Goal: Task Accomplishment & Management: Complete application form

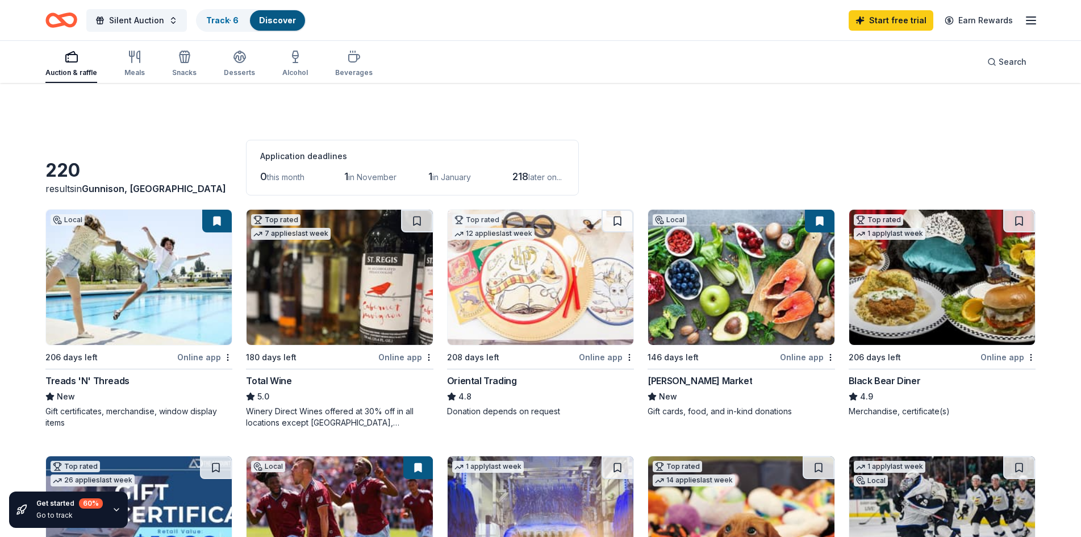
scroll to position [682, 0]
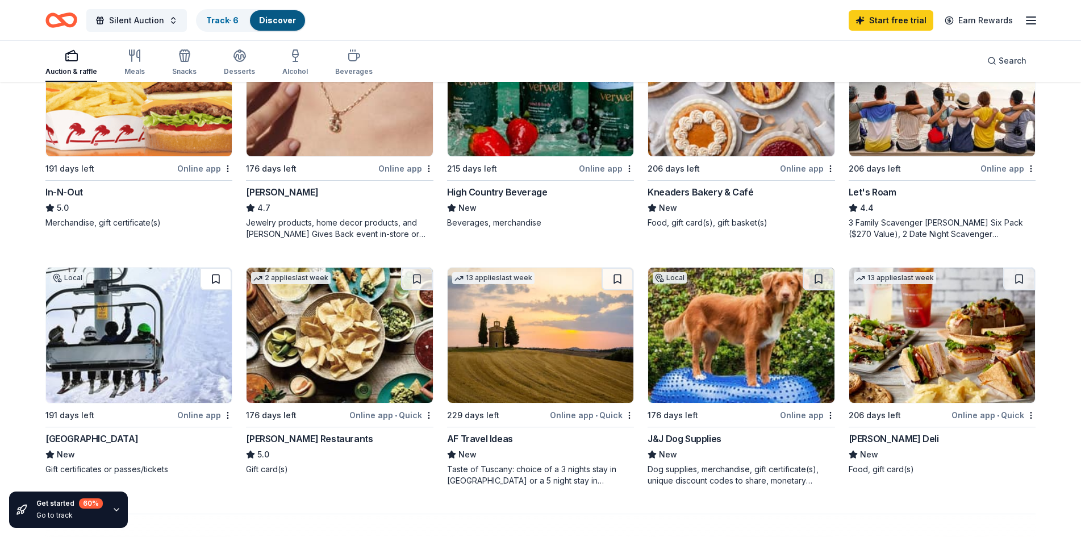
click at [213, 278] on button at bounding box center [216, 279] width 32 height 23
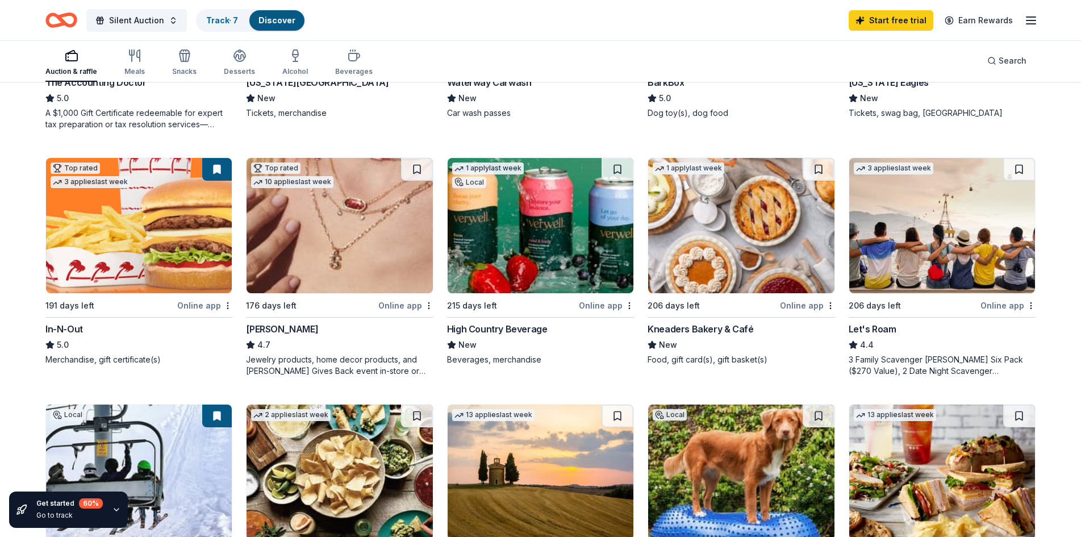
scroll to position [511, 0]
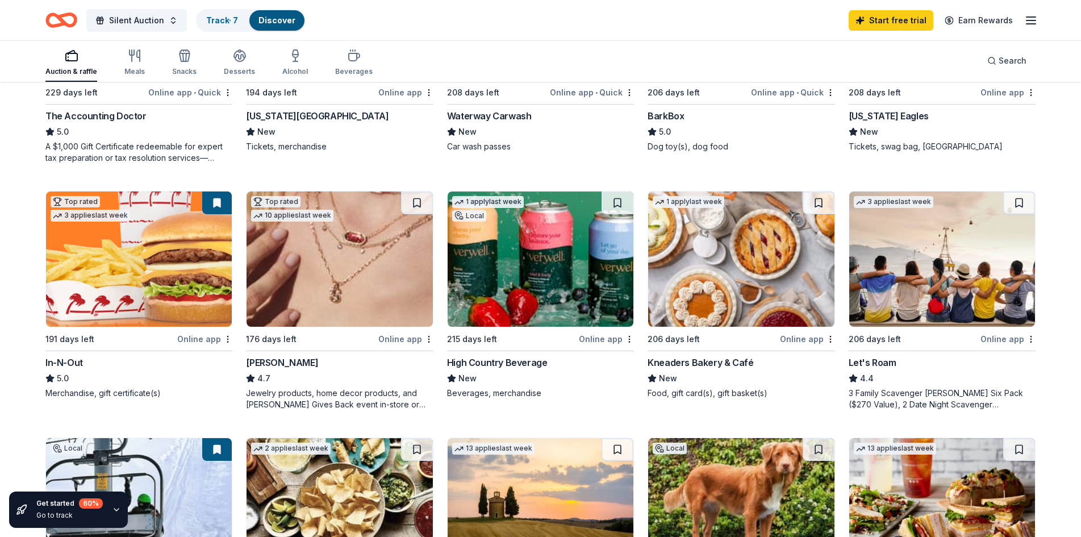
click at [719, 360] on div "Kneaders Bakery & Café" at bounding box center [701, 363] width 106 height 14
click at [561, 269] on img at bounding box center [541, 258] width 186 height 135
click at [616, 202] on button at bounding box center [618, 202] width 32 height 23
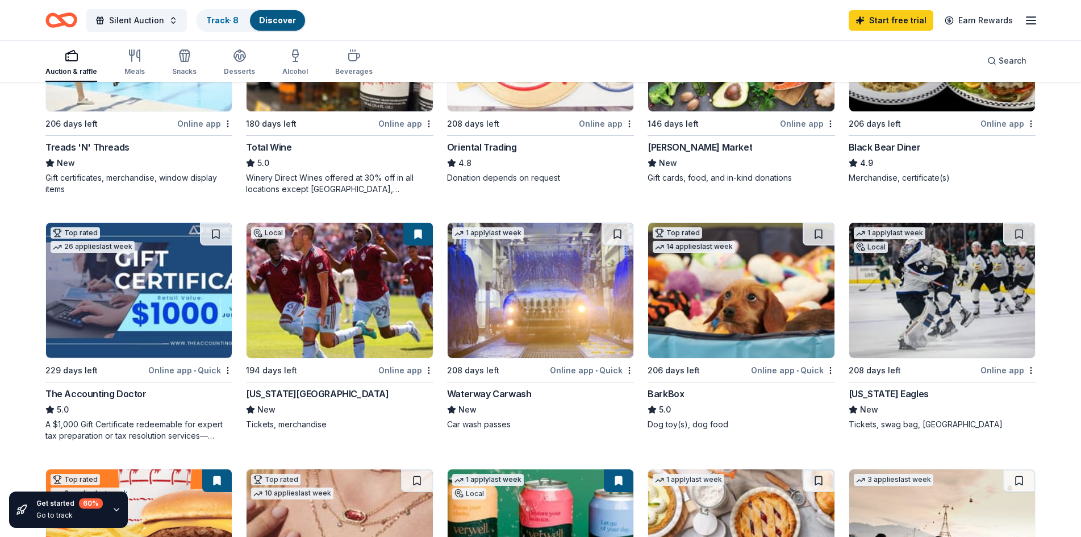
scroll to position [227, 0]
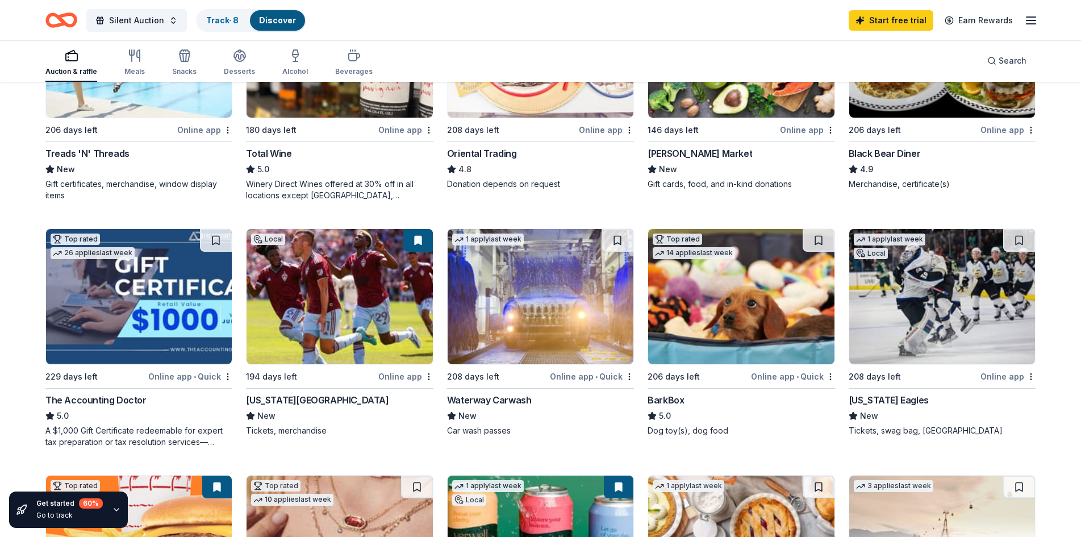
click at [270, 397] on div "Colorado Rapids" at bounding box center [317, 400] width 143 height 14
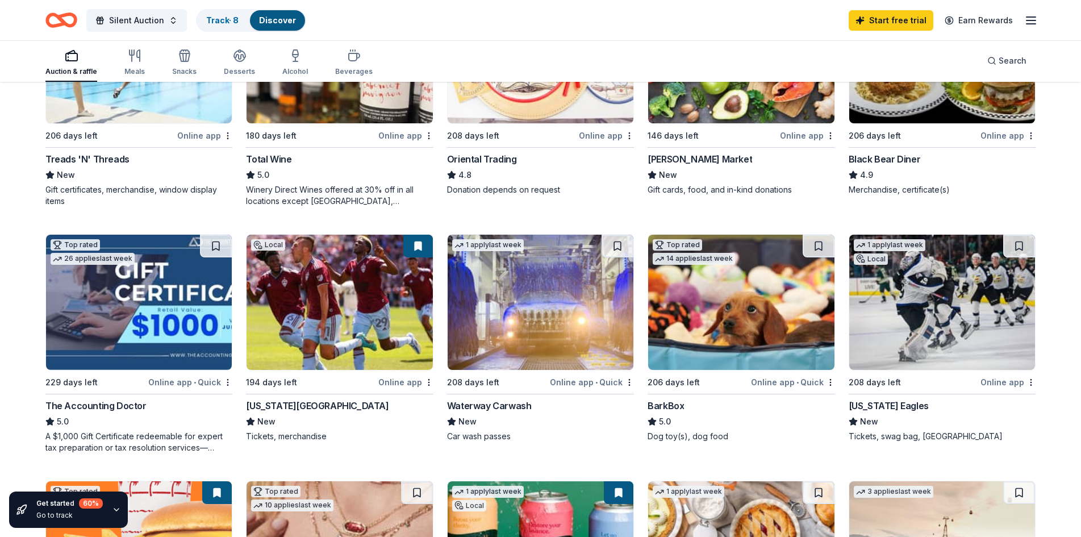
scroll to position [0, 0]
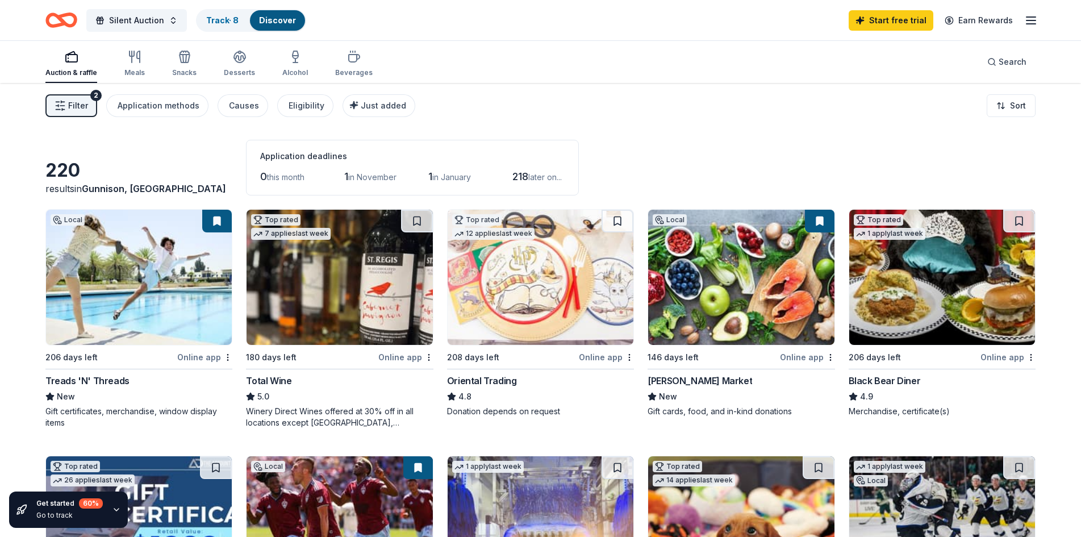
click at [513, 382] on div "Oriental Trading" at bounding box center [482, 381] width 70 height 14
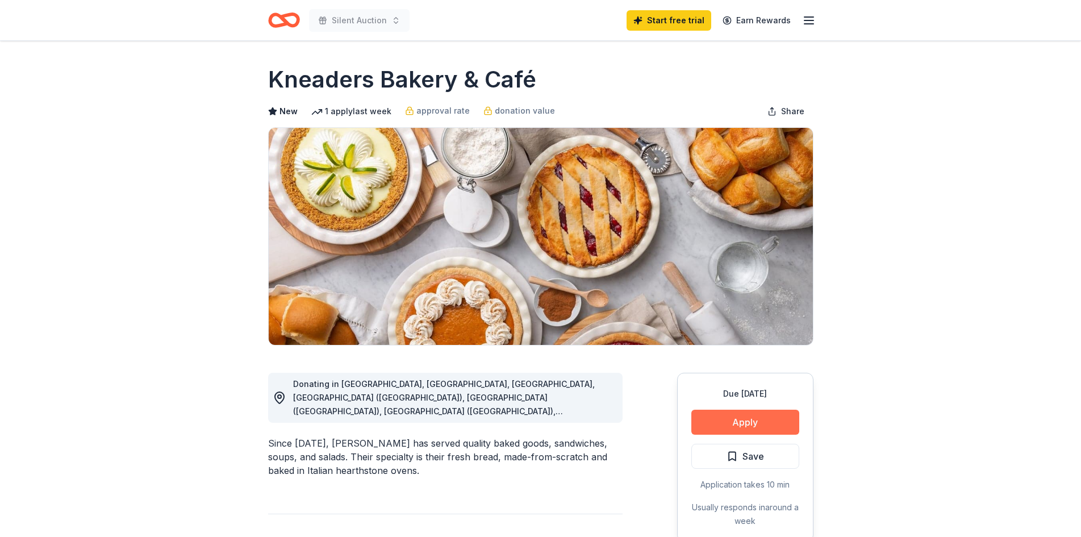
click at [716, 418] on button "Apply" at bounding box center [746, 422] width 108 height 25
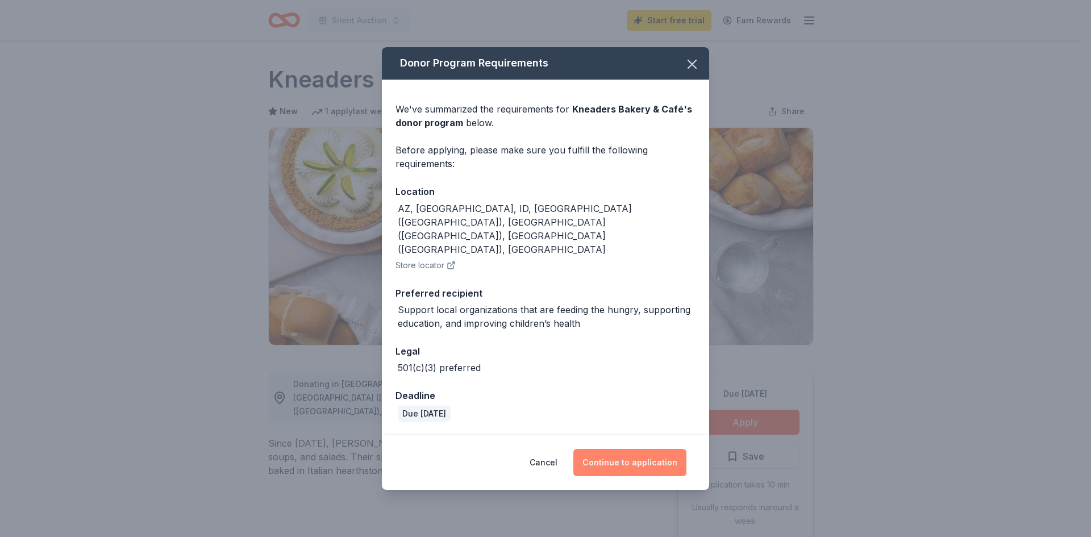
click at [598, 449] on button "Continue to application" at bounding box center [629, 462] width 113 height 27
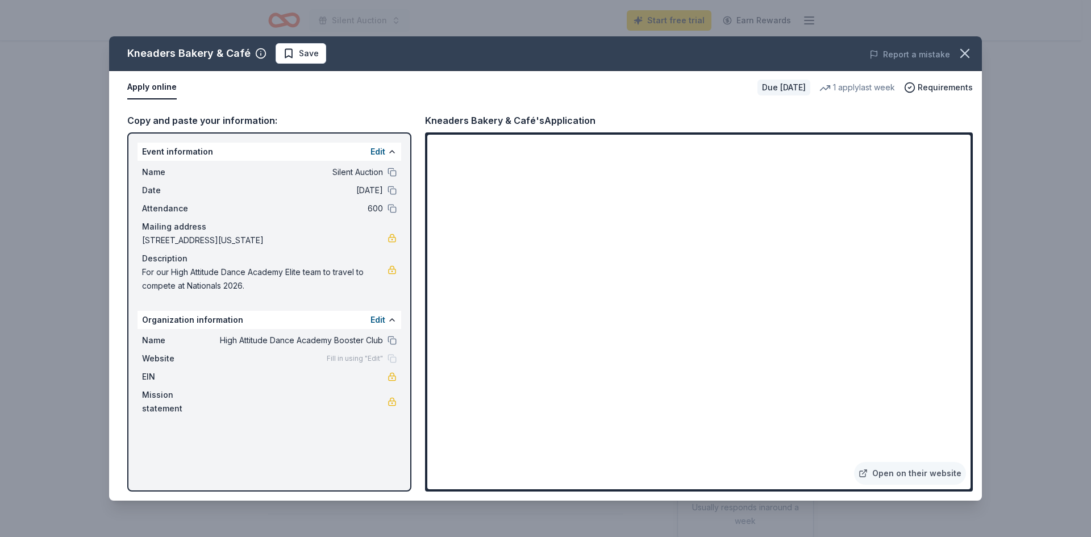
drag, startPoint x: 433, startPoint y: 45, endPoint x: 366, endPoint y: 205, distance: 173.0
click at [366, 205] on div "Kneaders Bakery & Café Save Report a mistake Apply online Due [DATE] 1 apply la…" at bounding box center [545, 268] width 873 height 464
click at [963, 49] on icon "button" at bounding box center [965, 53] width 16 height 16
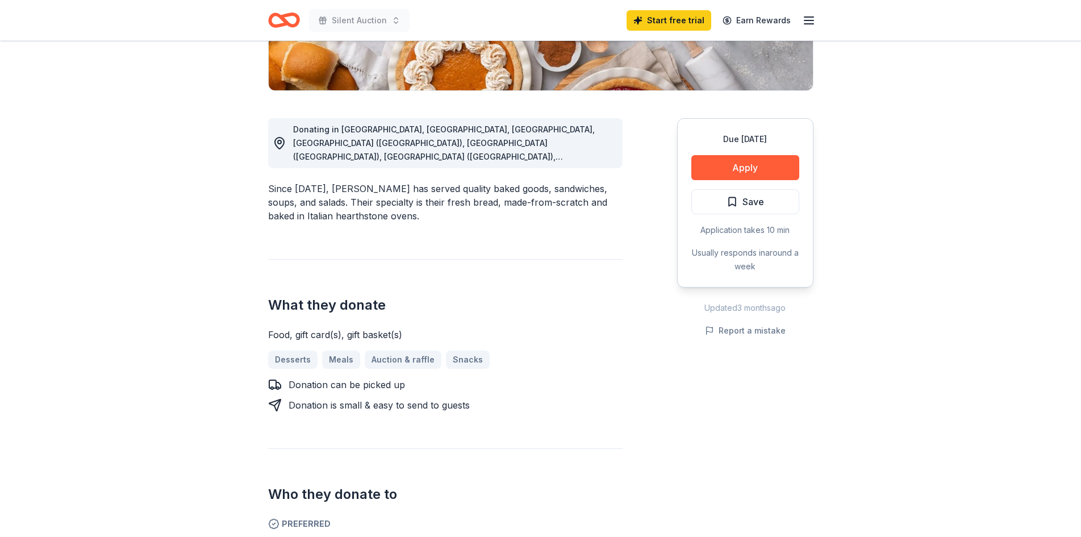
scroll to position [455, 0]
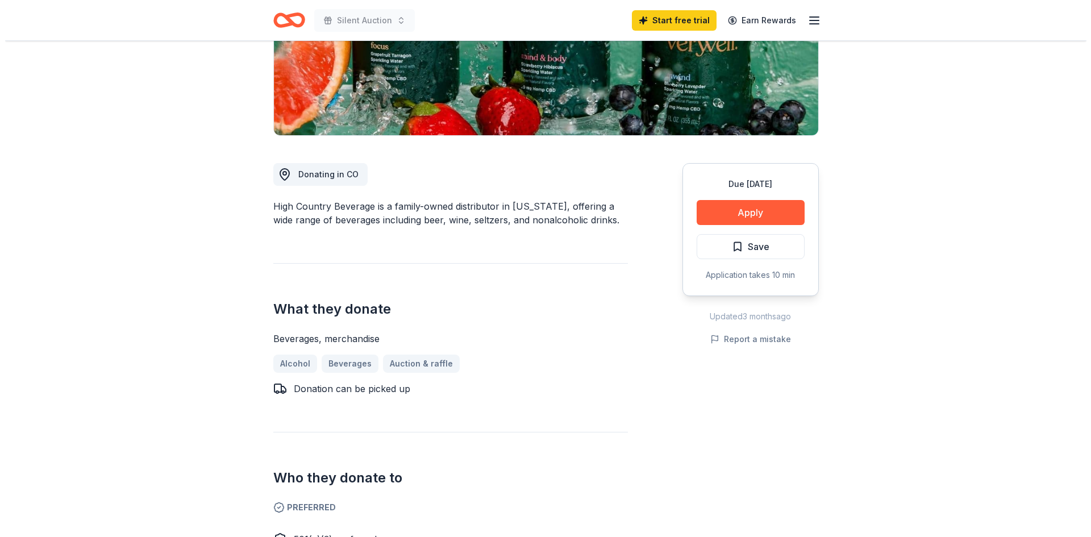
scroll to position [227, 0]
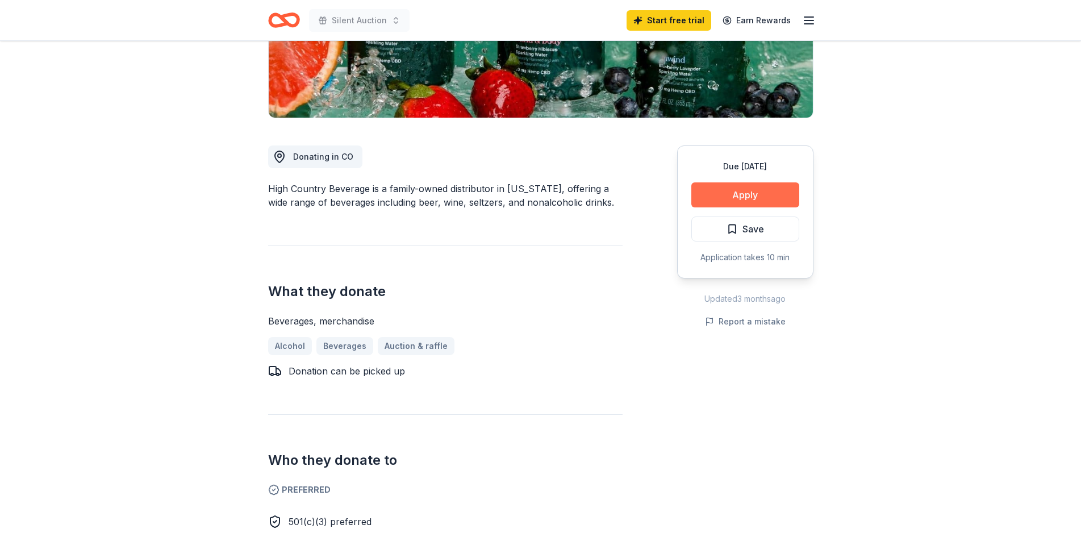
click at [743, 193] on button "Apply" at bounding box center [746, 194] width 108 height 25
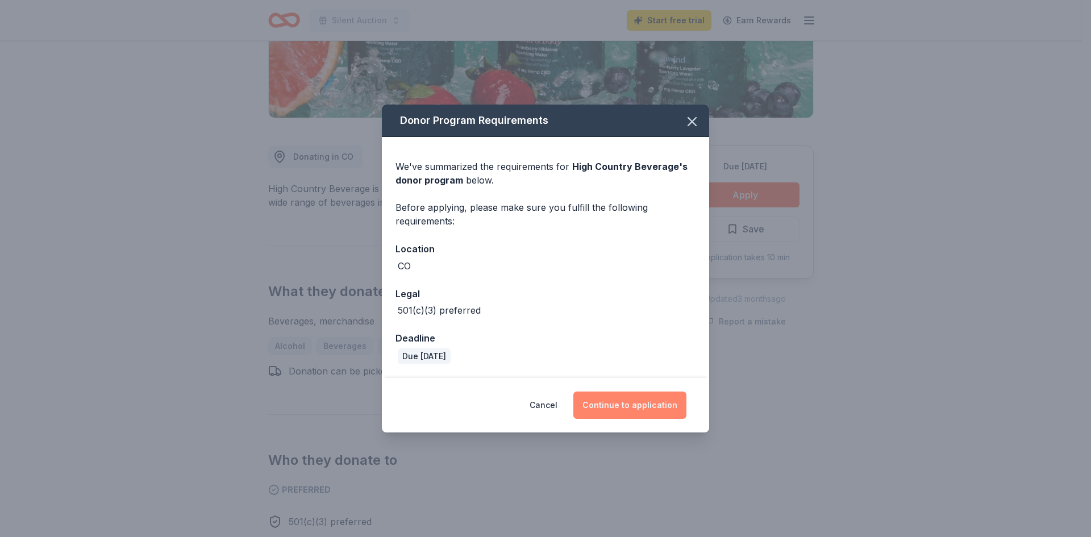
click at [644, 398] on button "Continue to application" at bounding box center [629, 404] width 113 height 27
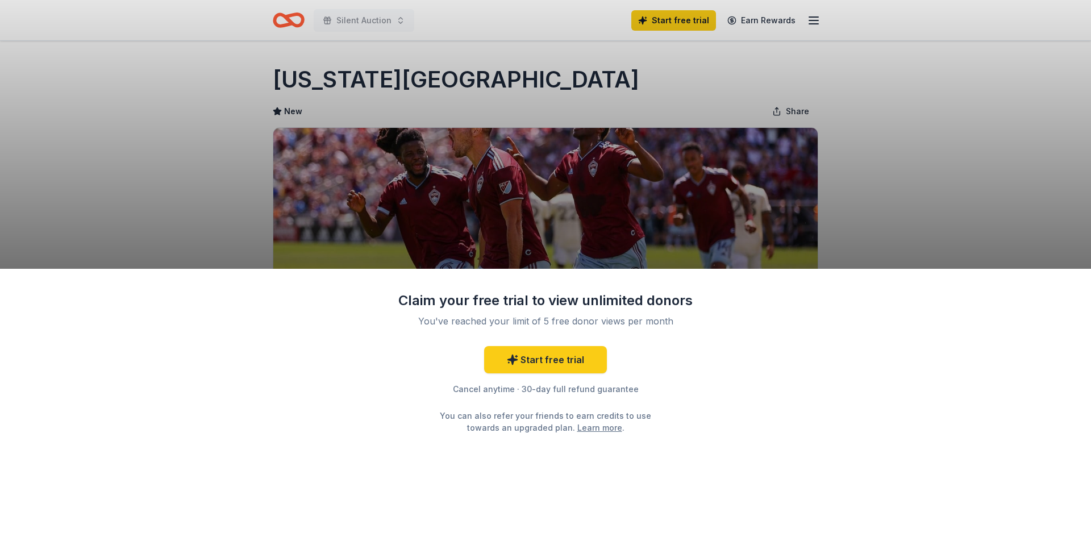
click at [568, 220] on div "Claim your free trial to view unlimited donors You've reached your limit of 5 f…" at bounding box center [545, 268] width 1091 height 537
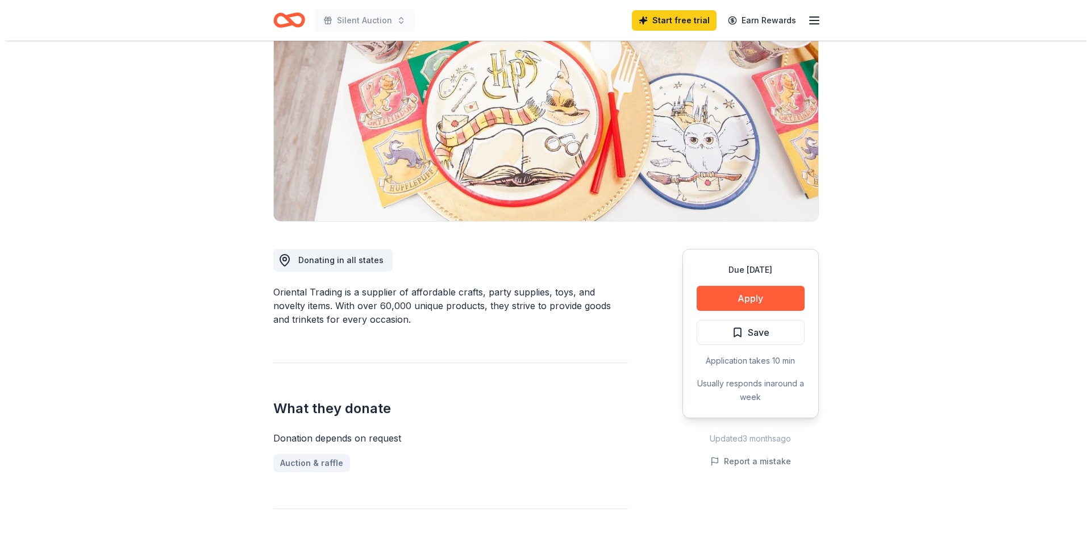
scroll to position [170, 0]
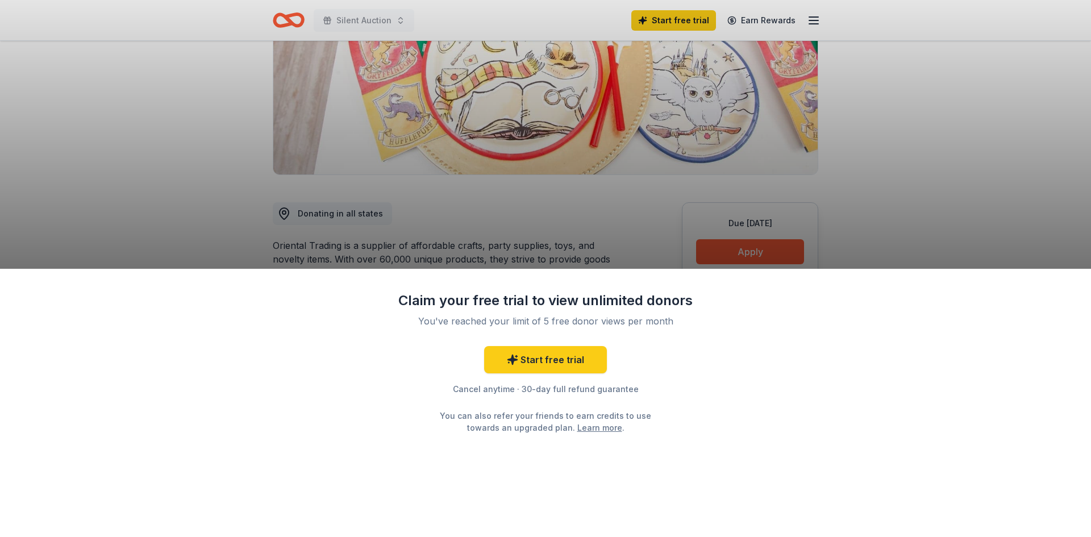
click at [536, 222] on div "Claim your free trial to view unlimited donors You've reached your limit of 5 f…" at bounding box center [545, 268] width 1091 height 537
